Goal: Check status: Check status

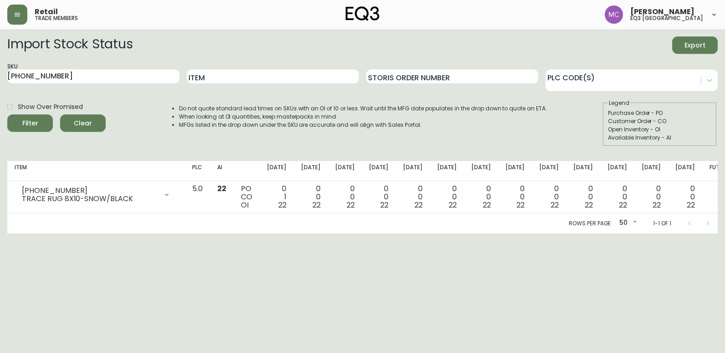
click at [0, 70] on html "Retail trade members [PERSON_NAME] eq3 [GEOGRAPHIC_DATA] Import Stock Status Ex…" at bounding box center [362, 116] width 725 height 233
type input "FLAX"
click at [7, 114] on button "Filter" at bounding box center [30, 122] width 46 height 17
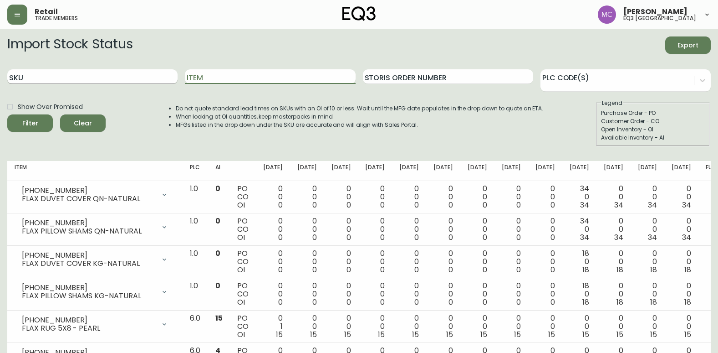
click at [79, 75] on input "SKU" at bounding box center [92, 76] width 170 height 15
paste input "[PHONE_NUMBER]"
type input "[PHONE_NUMBER]"
click at [7, 114] on button "Filter" at bounding box center [30, 122] width 46 height 17
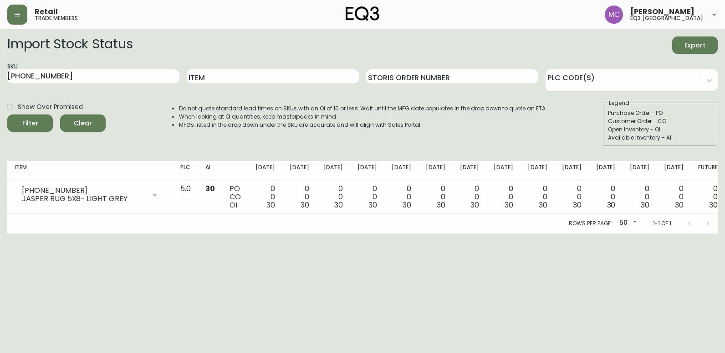
drag, startPoint x: 0, startPoint y: 227, endPoint x: 0, endPoint y: 220, distance: 7.7
click at [0, 227] on main "Import Stock Status Export SKU [PHONE_NUMBER] Item Storis Order Number PLC Code…" at bounding box center [362, 131] width 725 height 204
